Goal: Transaction & Acquisition: Purchase product/service

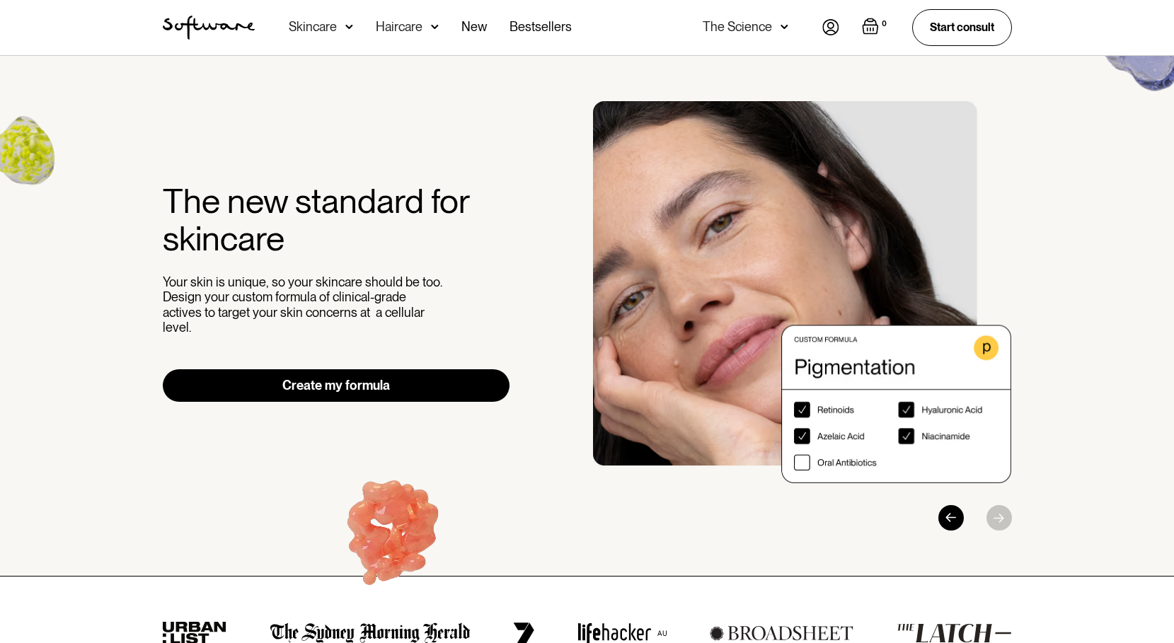
click at [479, 374] on link "Create my formula" at bounding box center [337, 385] width 348 height 33
